Goal: Communication & Community: Answer question/provide support

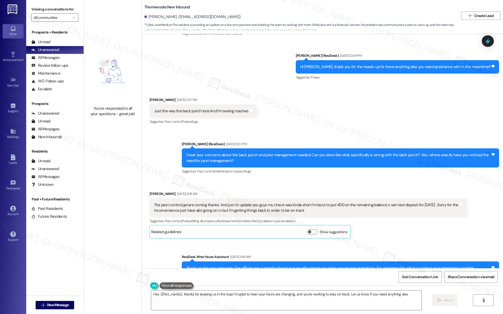
type textarea "Hey {{first_name}}, thanks for keeping us in the loop! I'm glad to hear your ho…"
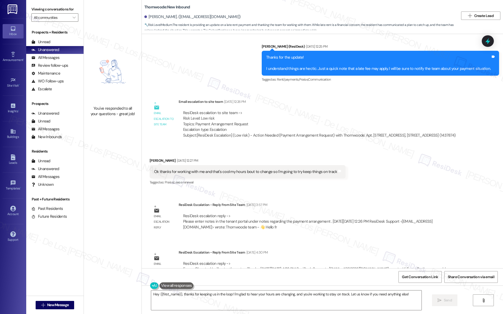
scroll to position [421, 0]
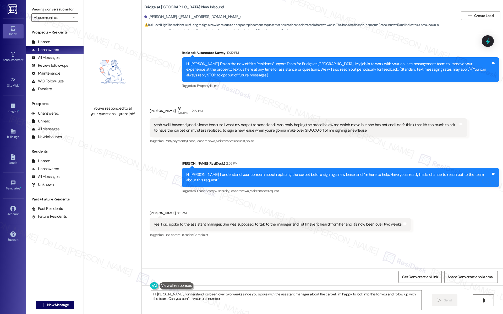
type textarea "Hi [PERSON_NAME], I understand it's been over two weeks since you spoke with th…"
